Goal: Register for event/course

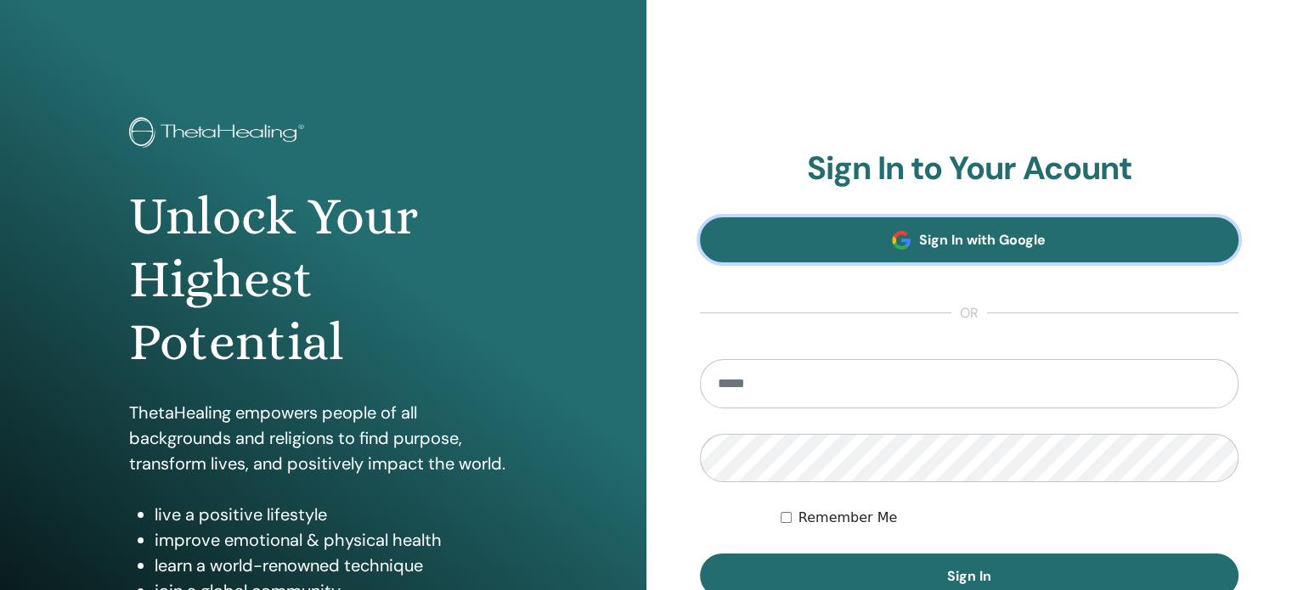
click at [911, 251] on link "Sign In with Google" at bounding box center [969, 239] width 539 height 45
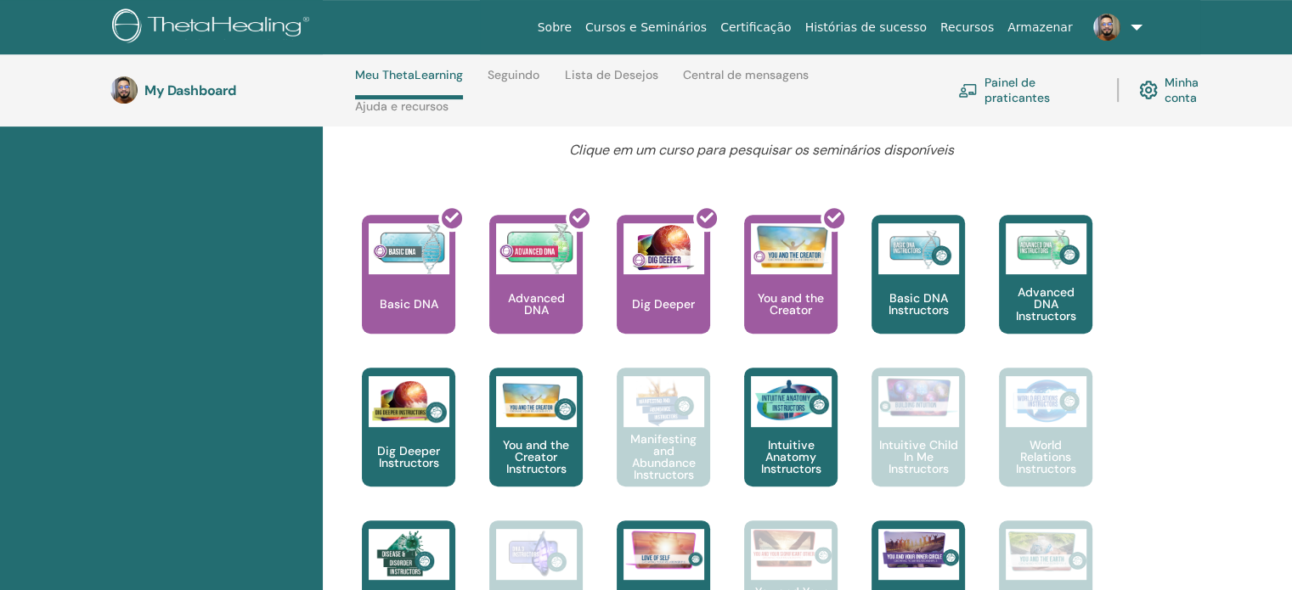
scroll to position [656, 0]
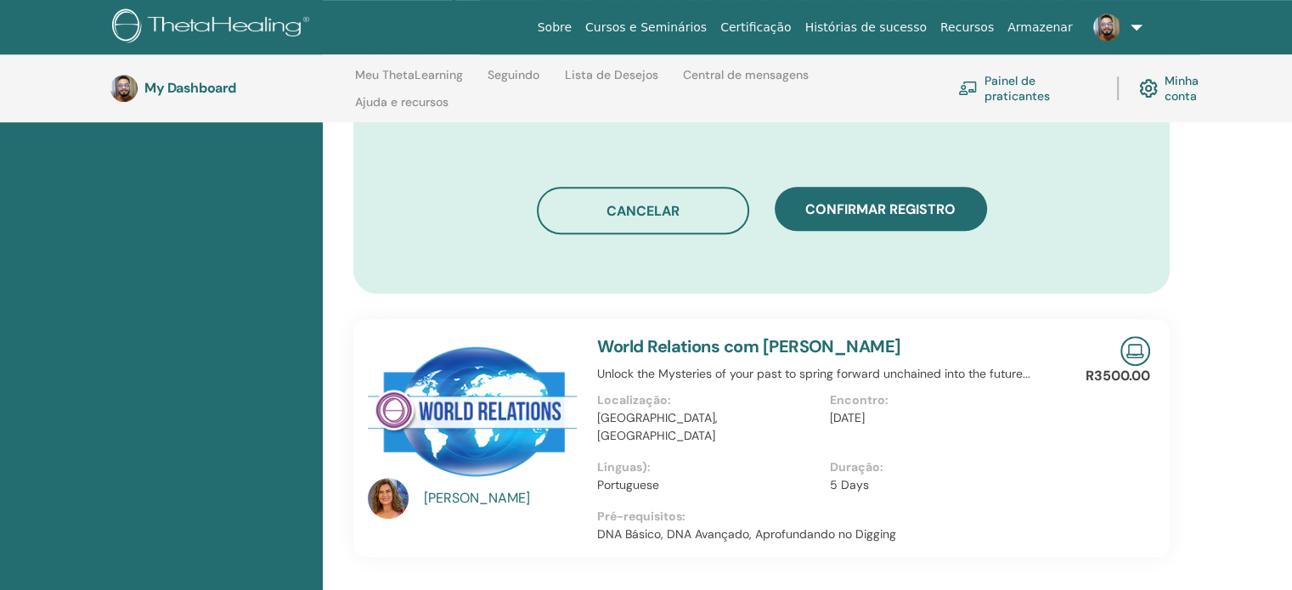
scroll to position [1101, 0]
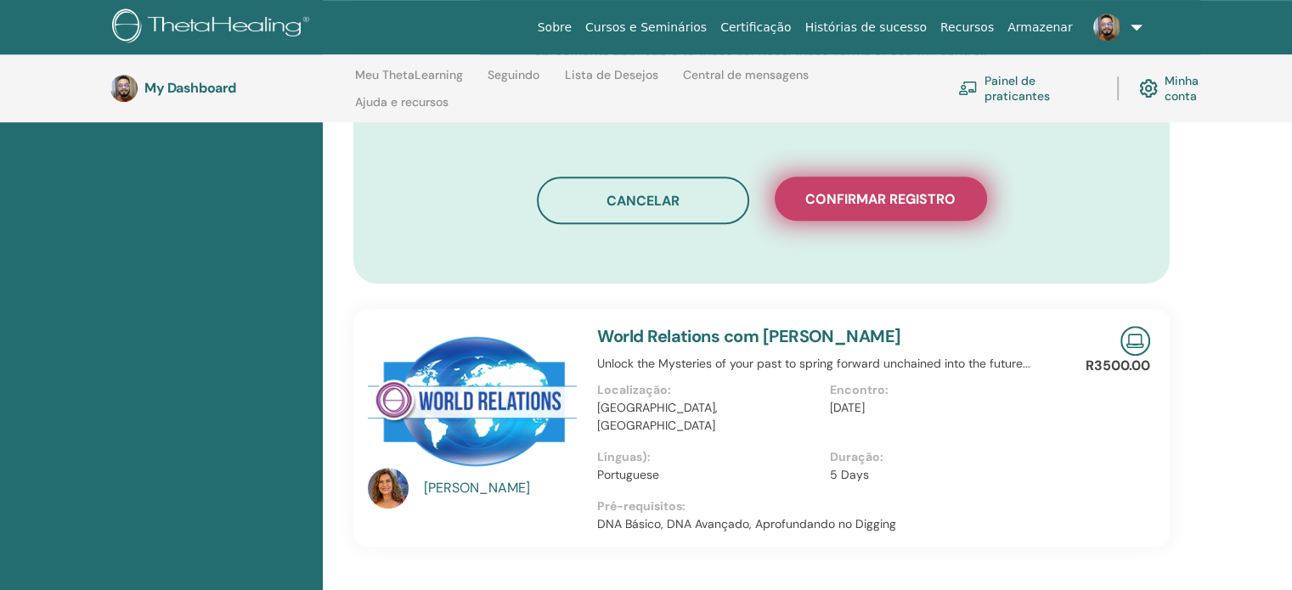
click at [880, 190] on span "Confirmar registro" at bounding box center [880, 199] width 150 height 18
